Goal: Navigation & Orientation: Understand site structure

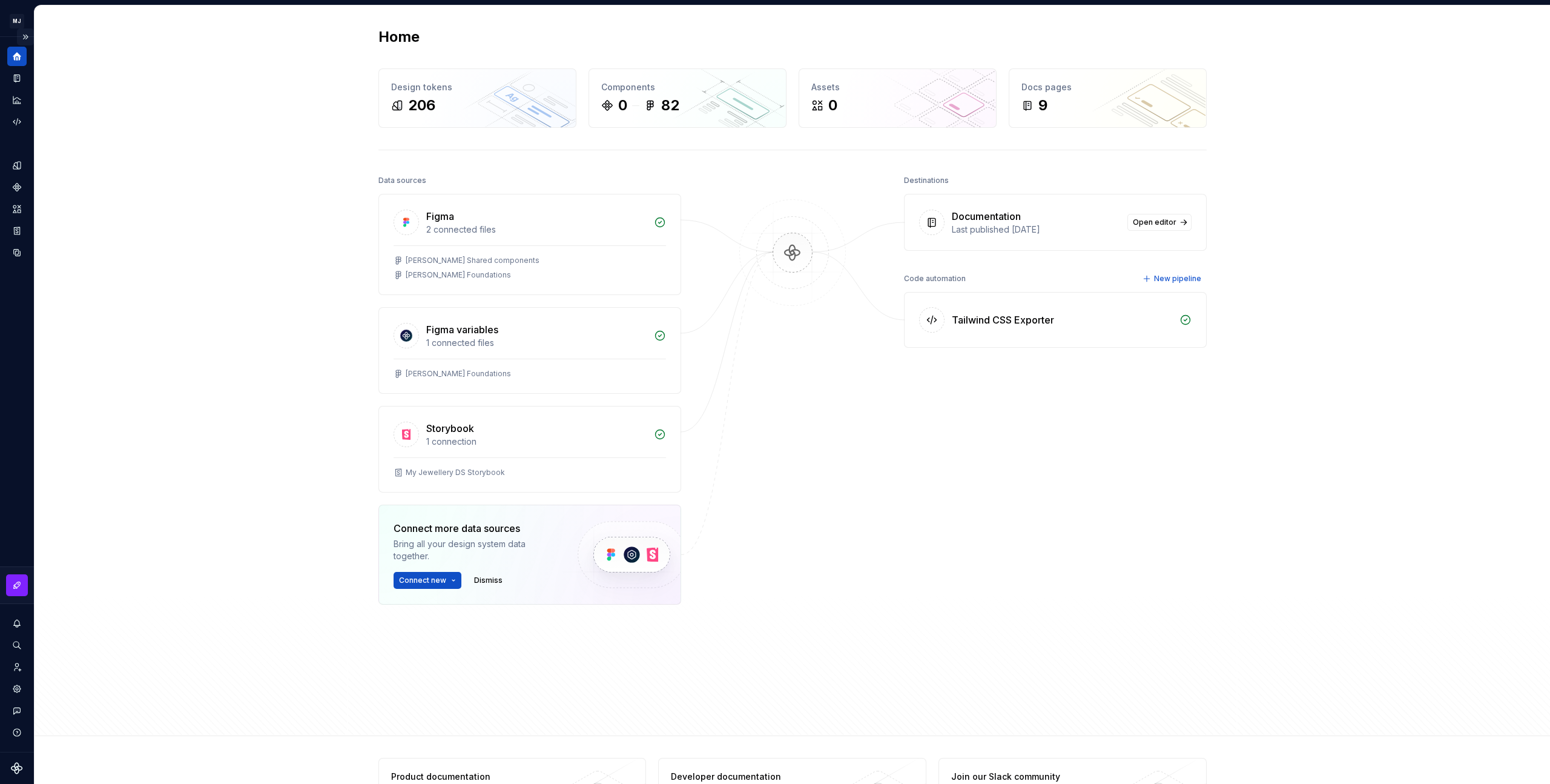
click at [28, 39] on button "Expand sidebar" at bounding box center [26, 37] width 17 height 17
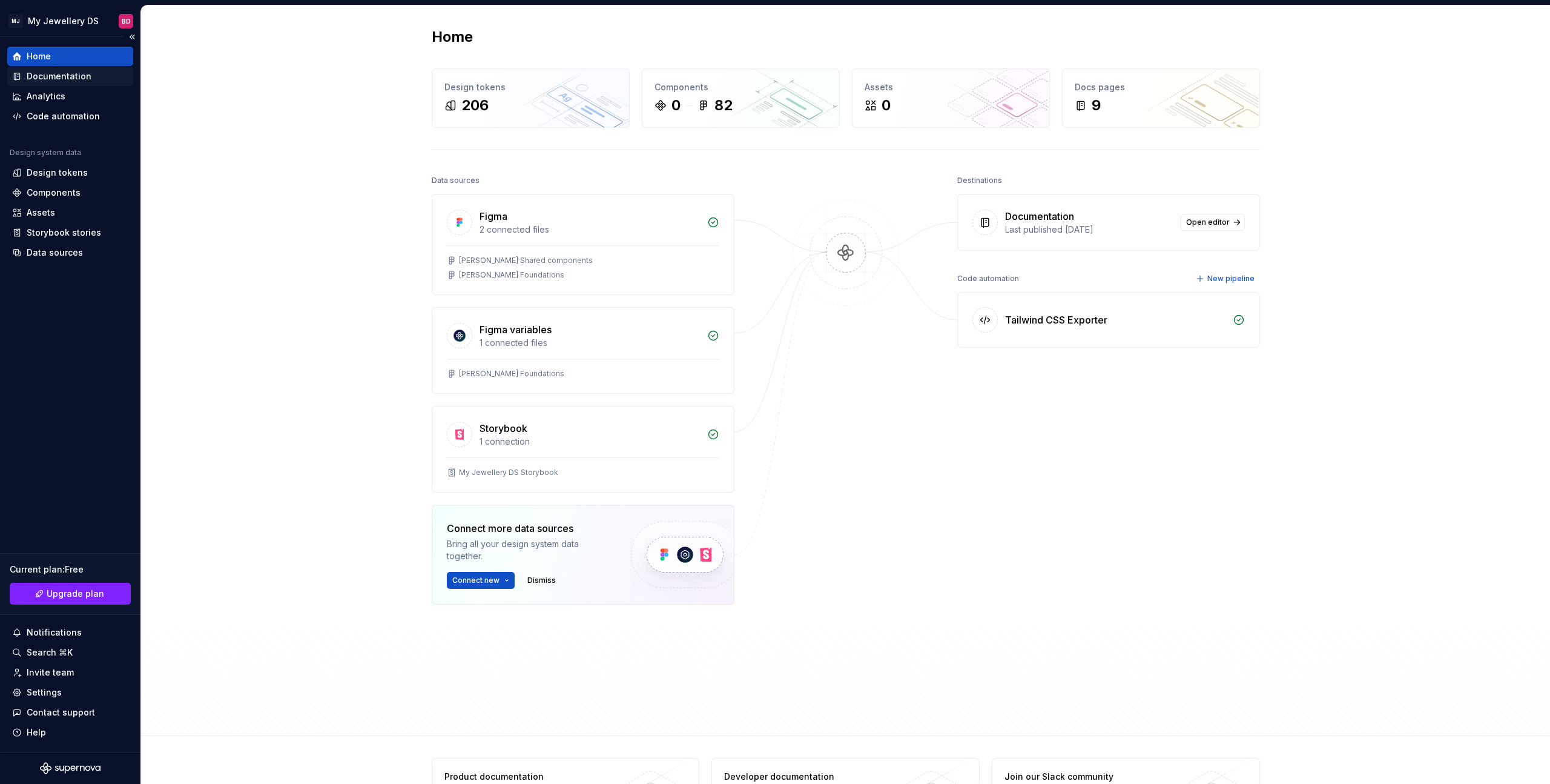
click at [78, 80] on div "Documentation" at bounding box center [59, 76] width 64 height 12
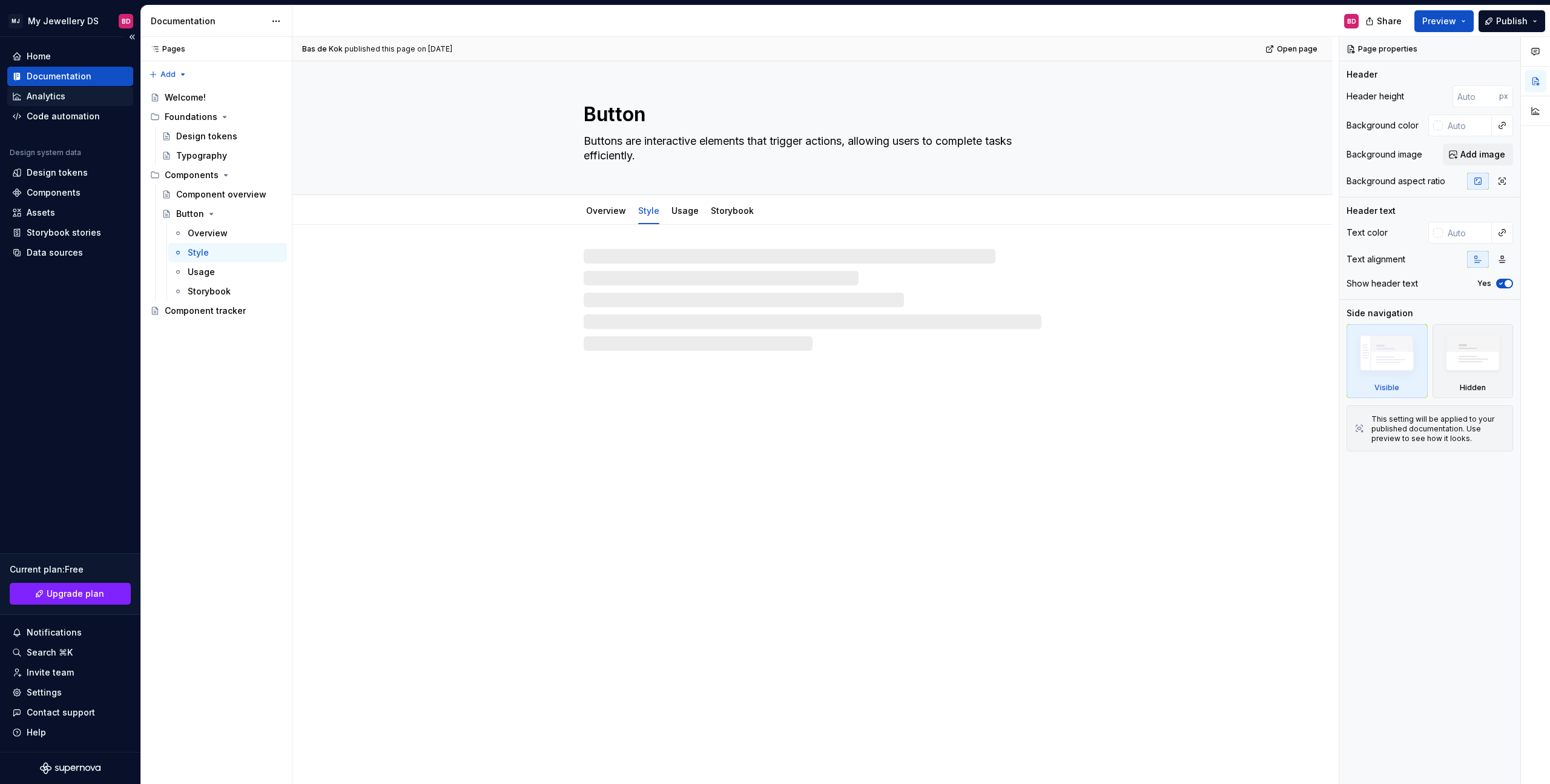
type textarea "*"
click at [73, 94] on div "Analytics" at bounding box center [70, 96] width 116 height 12
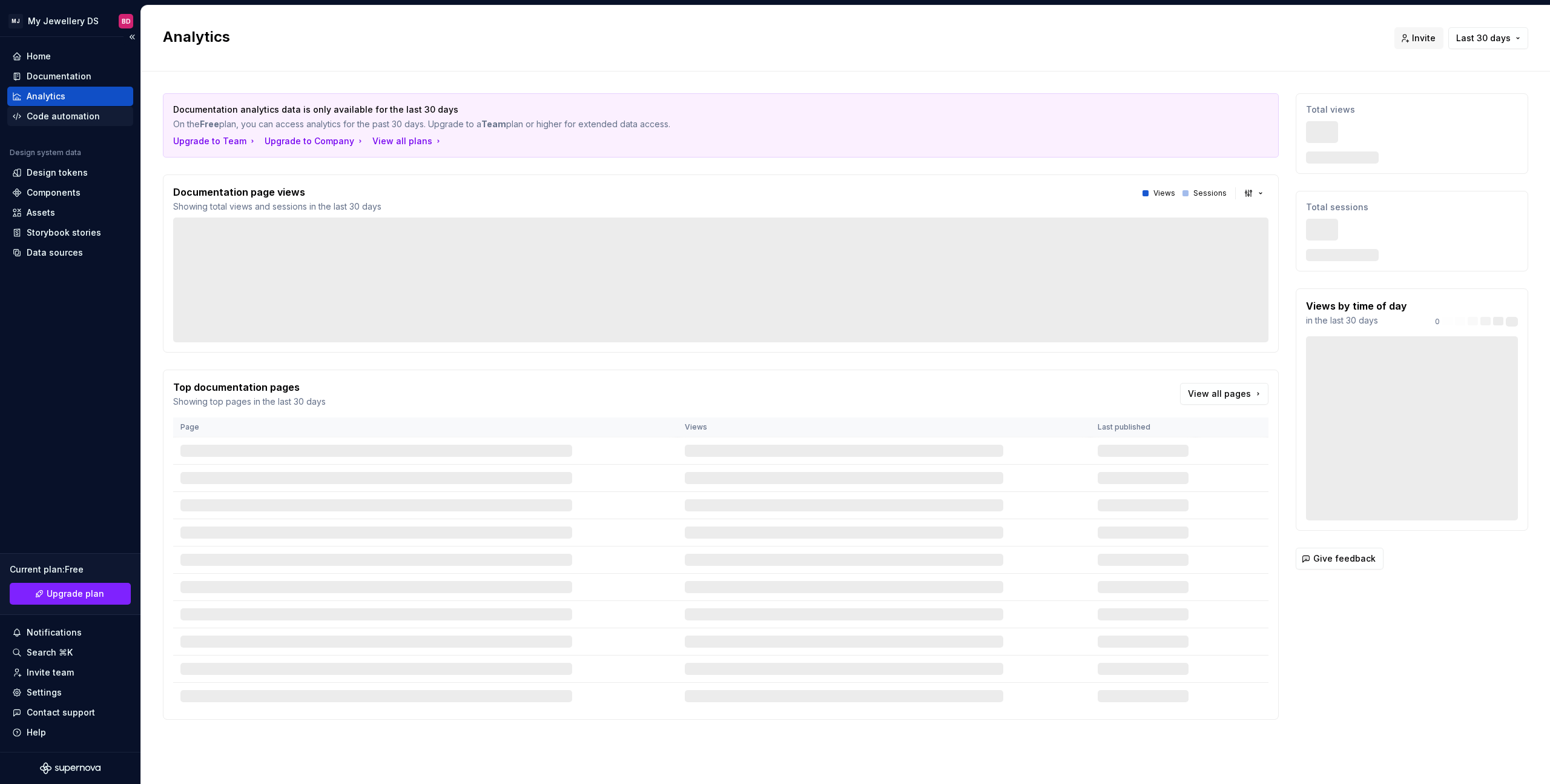
click at [75, 119] on div "Code automation" at bounding box center [62, 116] width 73 height 12
